Goal: Task Accomplishment & Management: Use online tool/utility

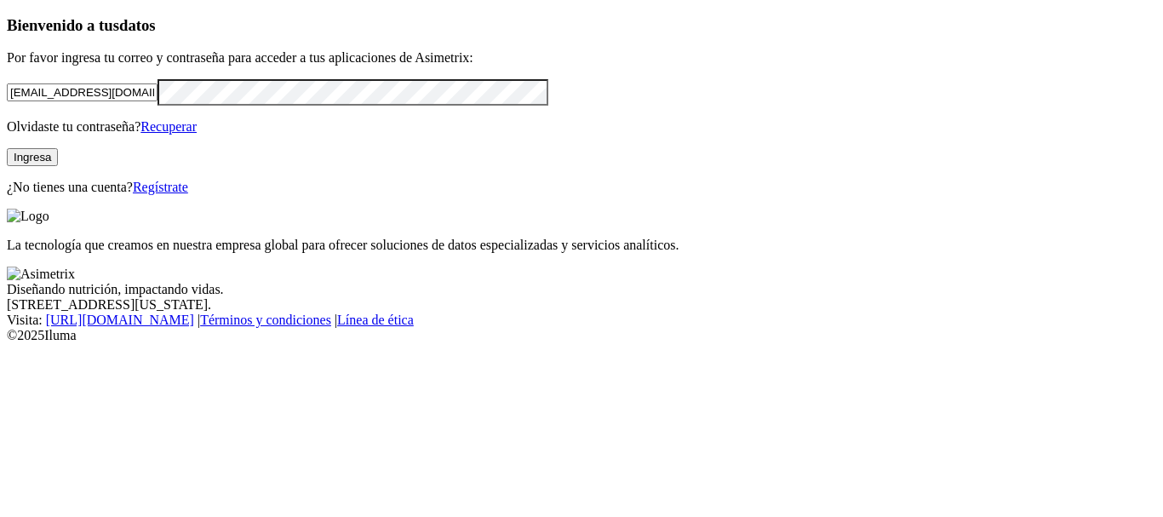
drag, startPoint x: 0, startPoint y: 0, endPoint x: 54, endPoint y: 199, distance: 206.5
click at [54, 135] on p "Olvidaste tu contraseña? Recuperar" at bounding box center [581, 126] width 1149 height 15
click at [58, 166] on button "Ingresa" at bounding box center [32, 157] width 51 height 18
